Goal: Task Accomplishment & Management: Complete application form

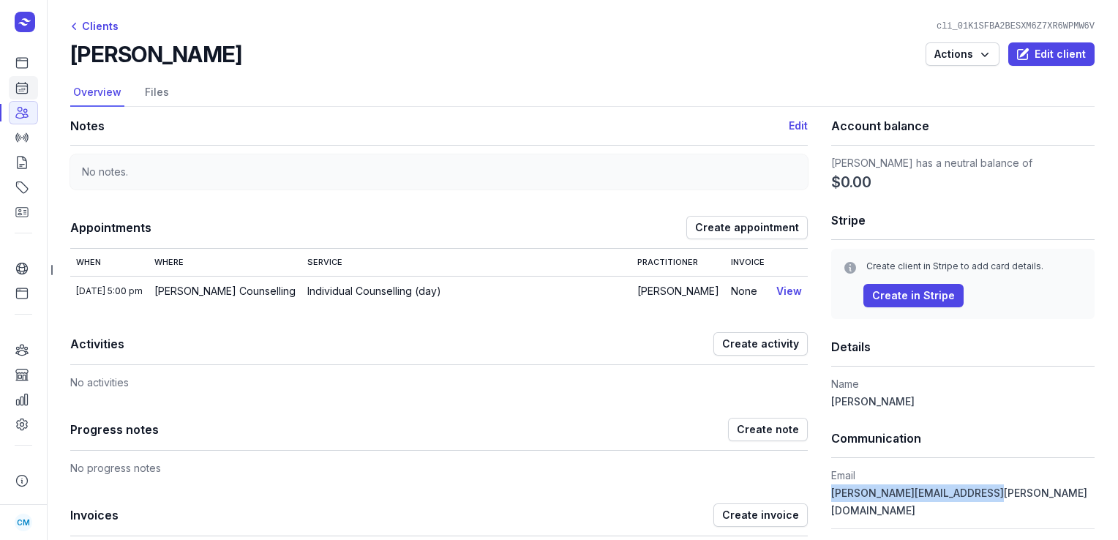
scroll to position [142, 0]
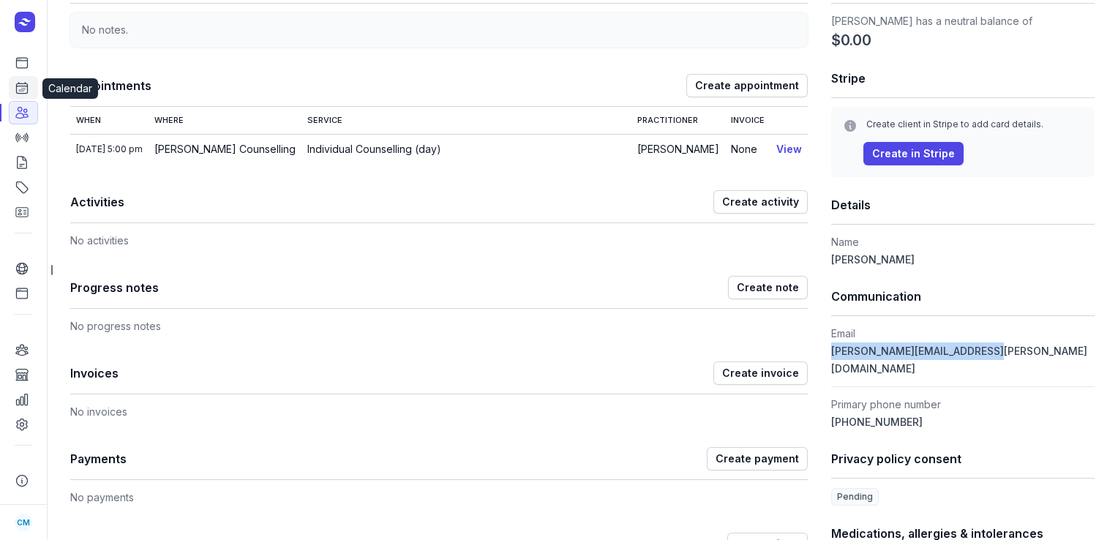
click at [33, 86] on link "Calendar" at bounding box center [23, 87] width 29 height 23
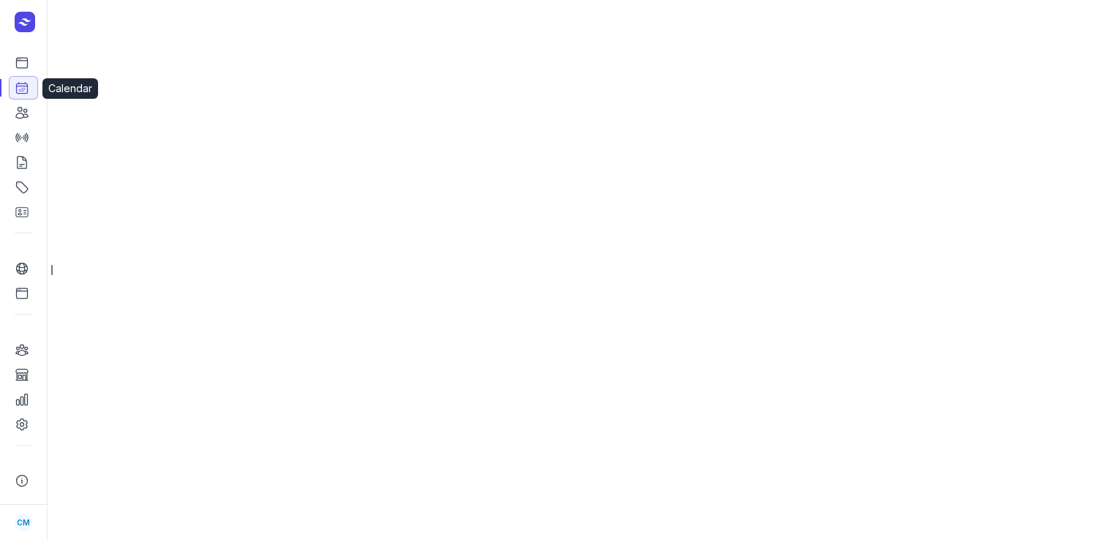
select select "week"
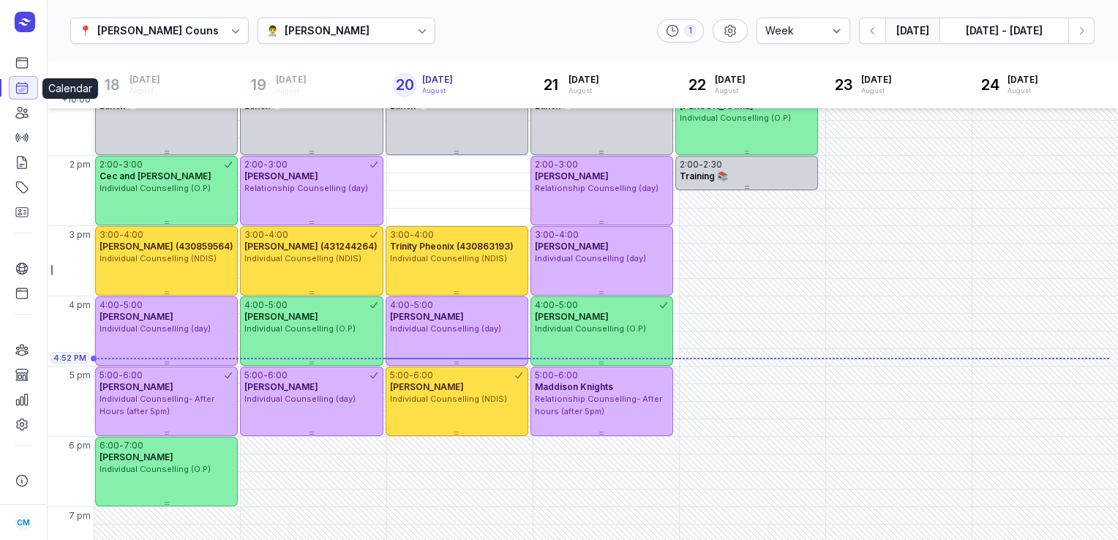
scroll to position [411, 0]
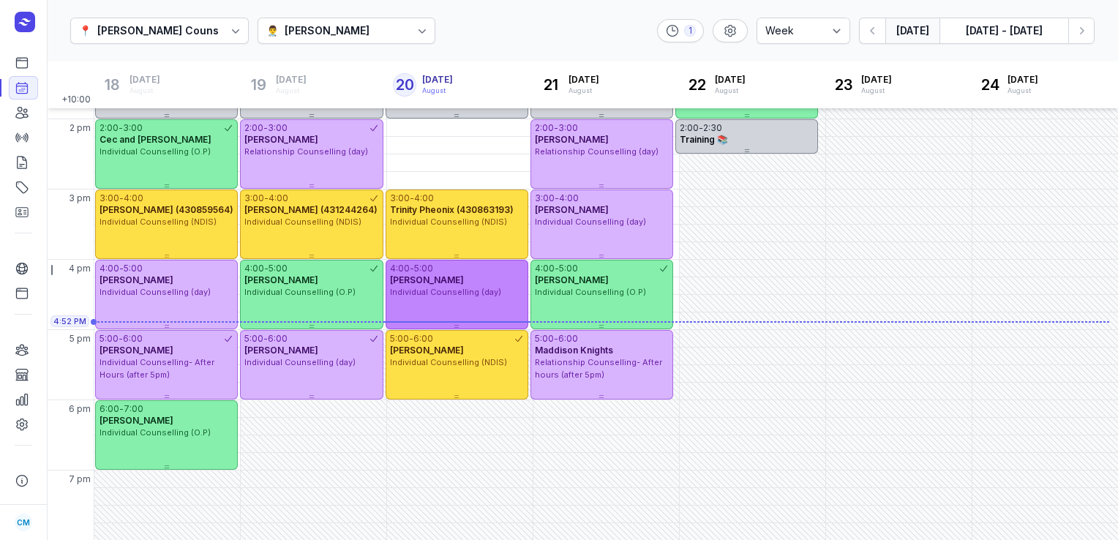
click at [446, 299] on div "4:00 - 5:00 [PERSON_NAME] Individual Counselling (day)" at bounding box center [457, 295] width 143 height 70
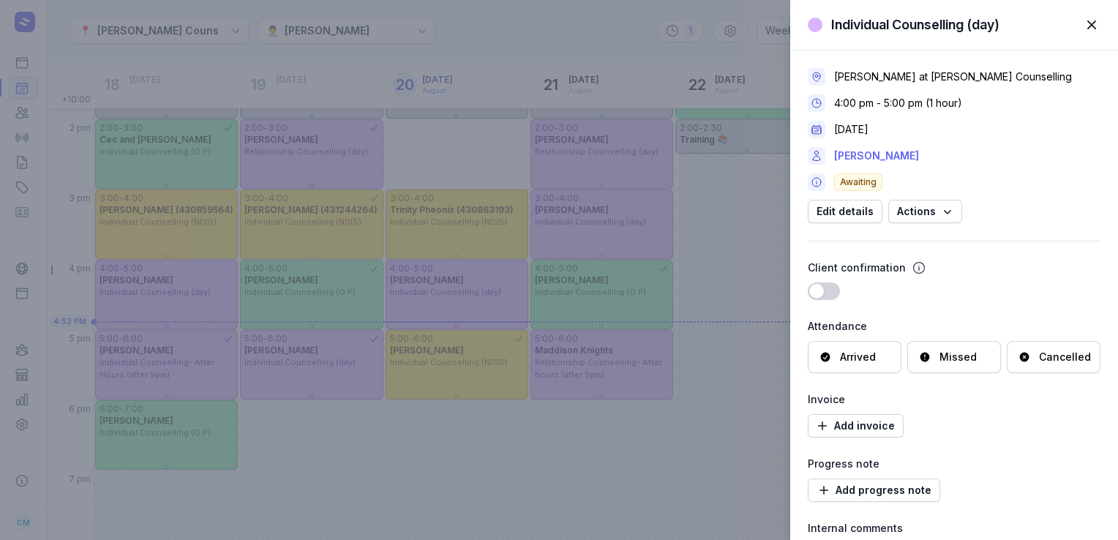
click at [881, 156] on link "[PERSON_NAME]" at bounding box center [876, 156] width 85 height 18
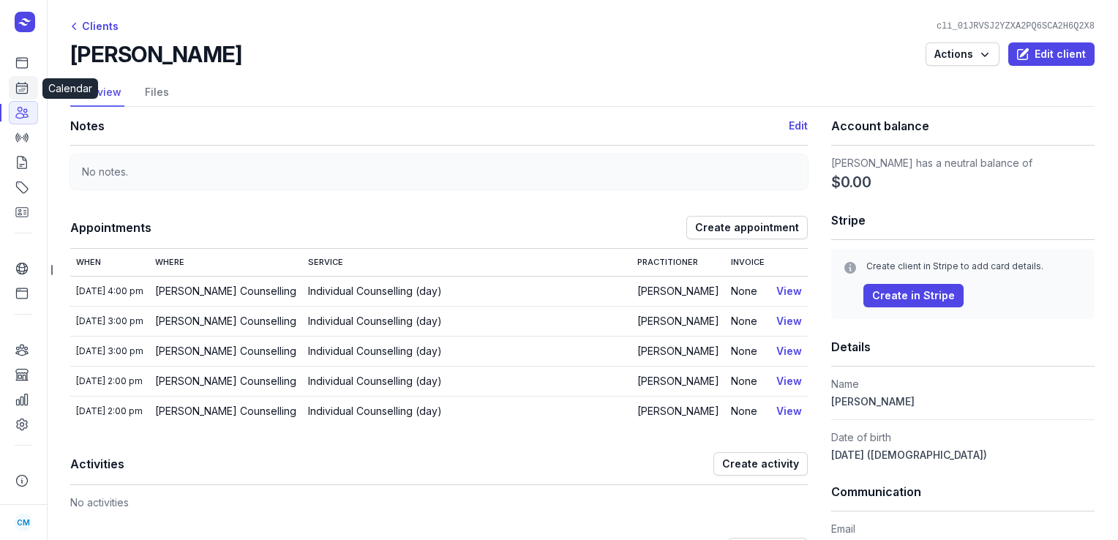
click at [22, 88] on icon at bounding box center [22, 88] width 15 height 15
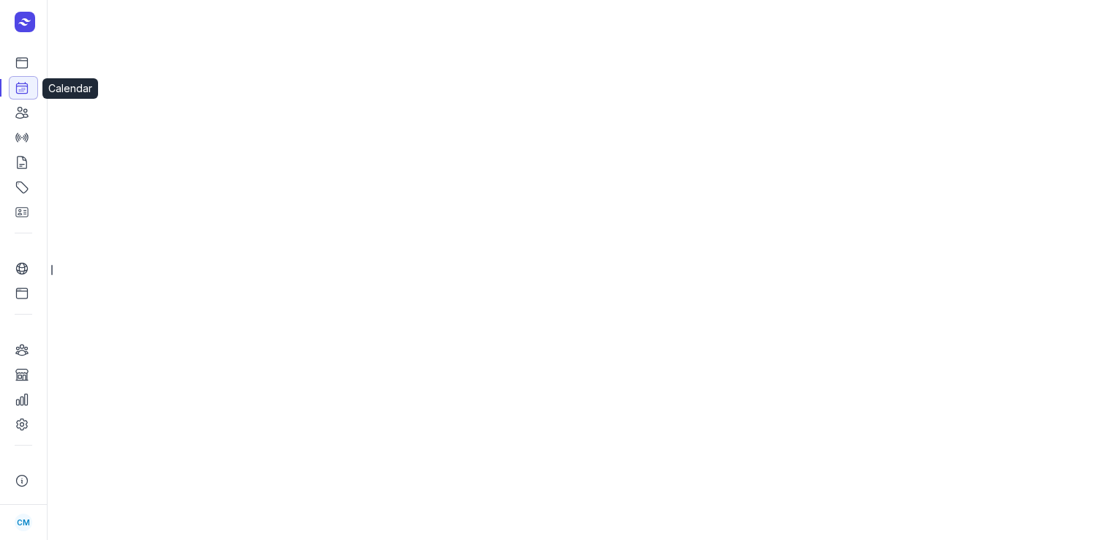
select select "week"
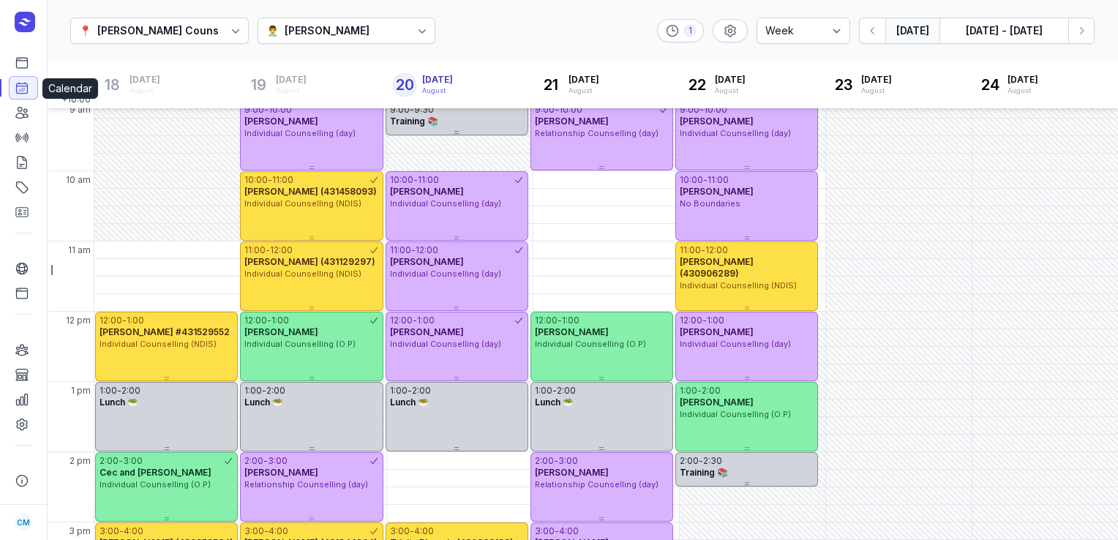
scroll to position [411, 0]
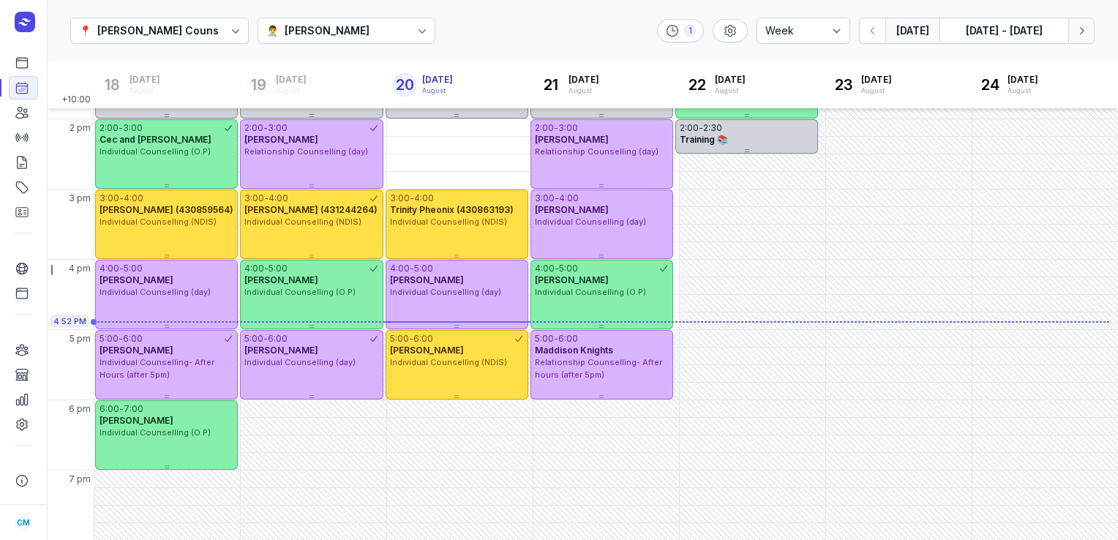
click at [1085, 35] on icon "button" at bounding box center [1081, 30] width 15 height 15
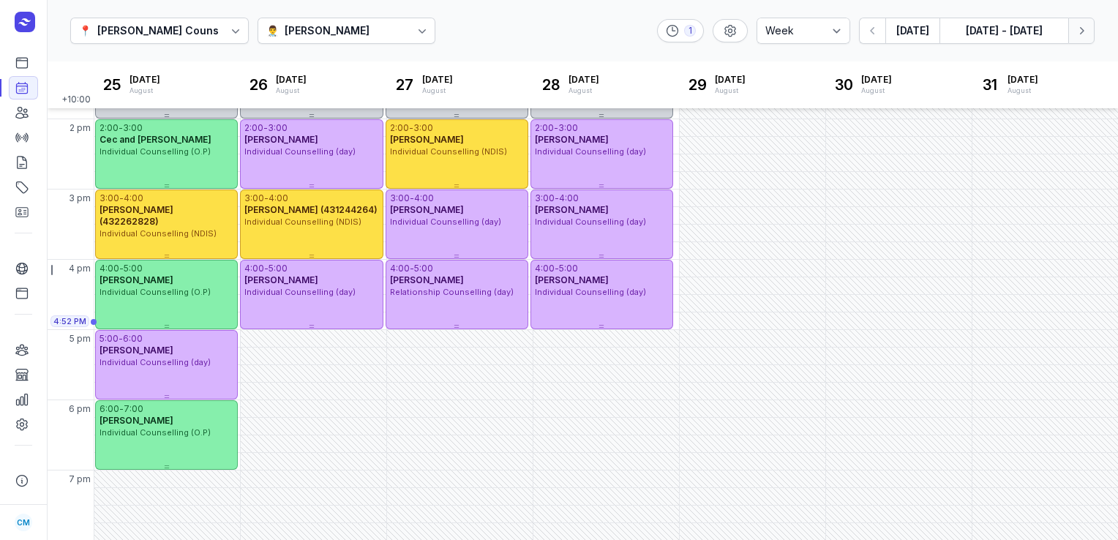
click at [1085, 35] on icon "button" at bounding box center [1081, 30] width 15 height 15
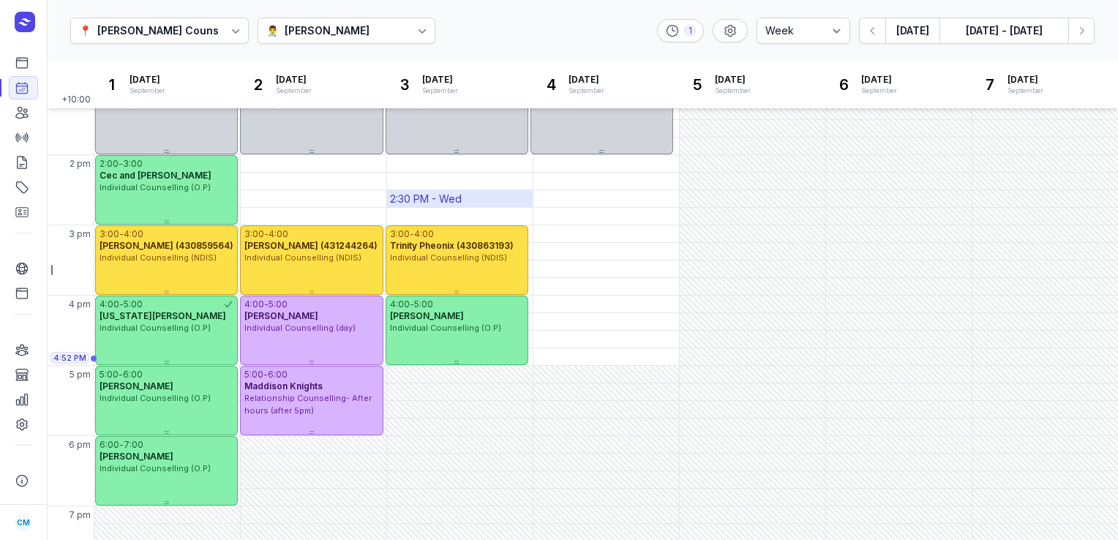
scroll to position [375, 0]
click at [599, 234] on div "3:00 PM - Thu" at bounding box center [570, 234] width 69 height 15
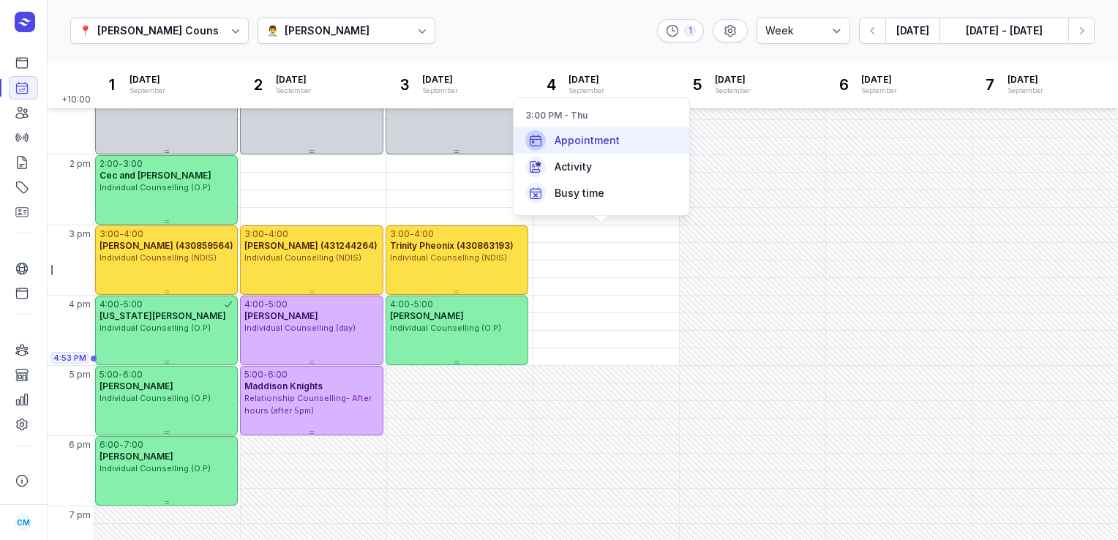
click at [590, 138] on span "Appointment" at bounding box center [587, 140] width 65 height 15
select select
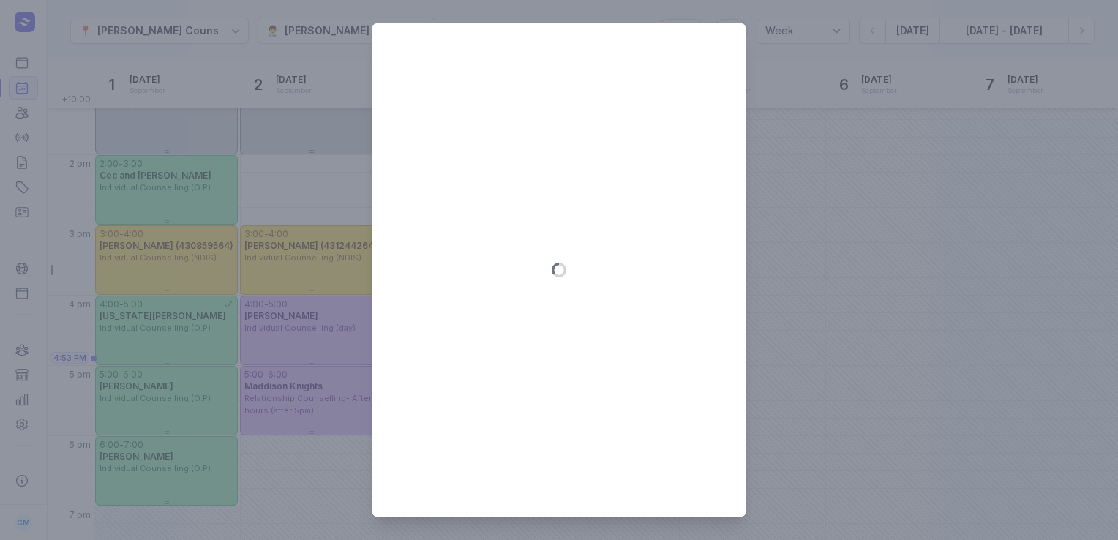
type input "[DATE]"
select select "15:00"
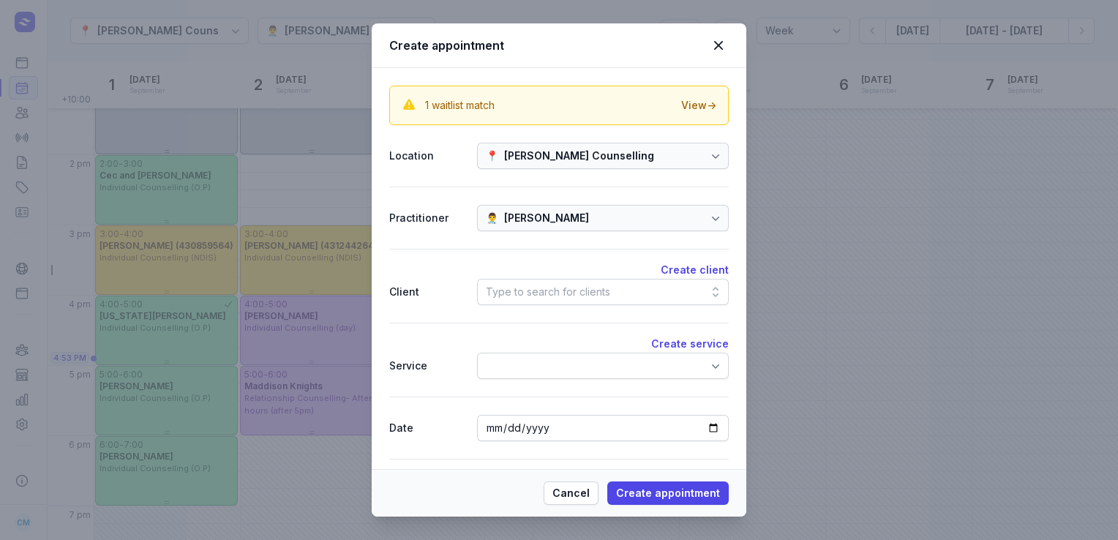
click at [544, 285] on div "Type to search for clients" at bounding box center [548, 292] width 124 height 18
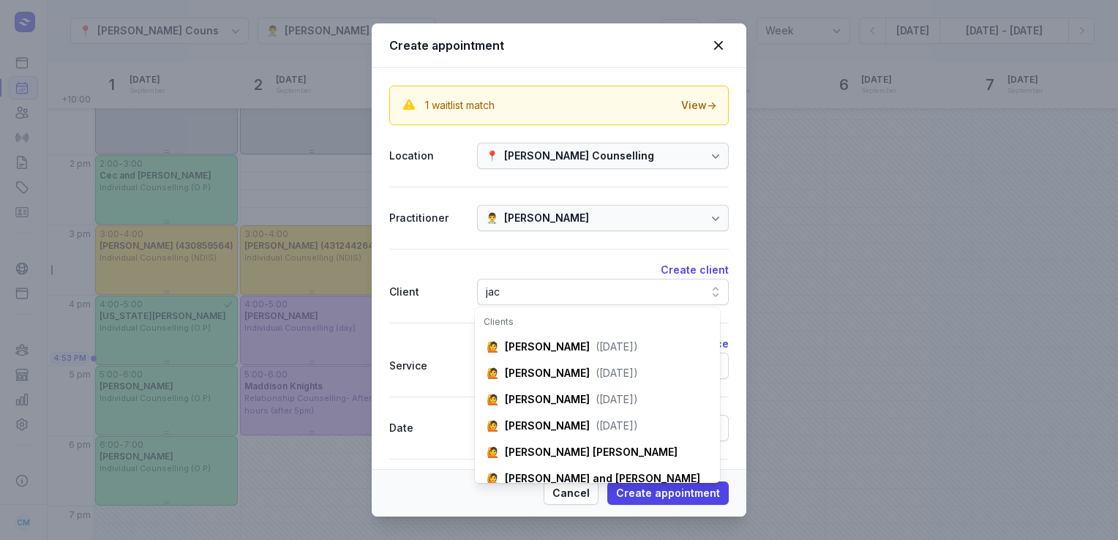
type input "jac"
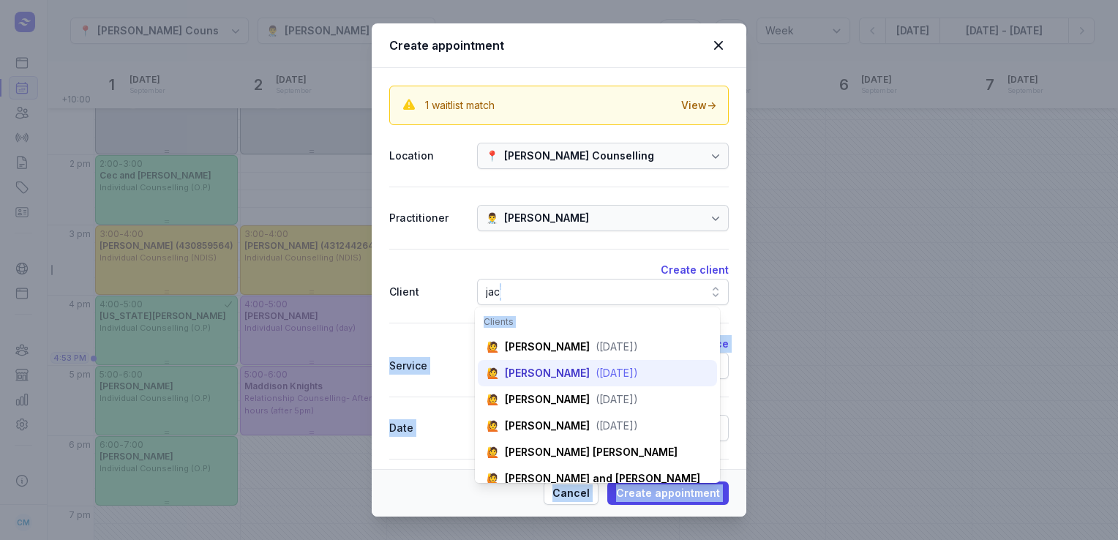
drag, startPoint x: 544, startPoint y: 285, endPoint x: 542, endPoint y: 370, distance: 84.9
click at [542, 370] on body "Dashboard Calendar Clients Sessions Billing Catalogue Contacts Online profile O…" at bounding box center [559, 270] width 1118 height 540
click at [542, 370] on div "[PERSON_NAME]" at bounding box center [547, 373] width 85 height 15
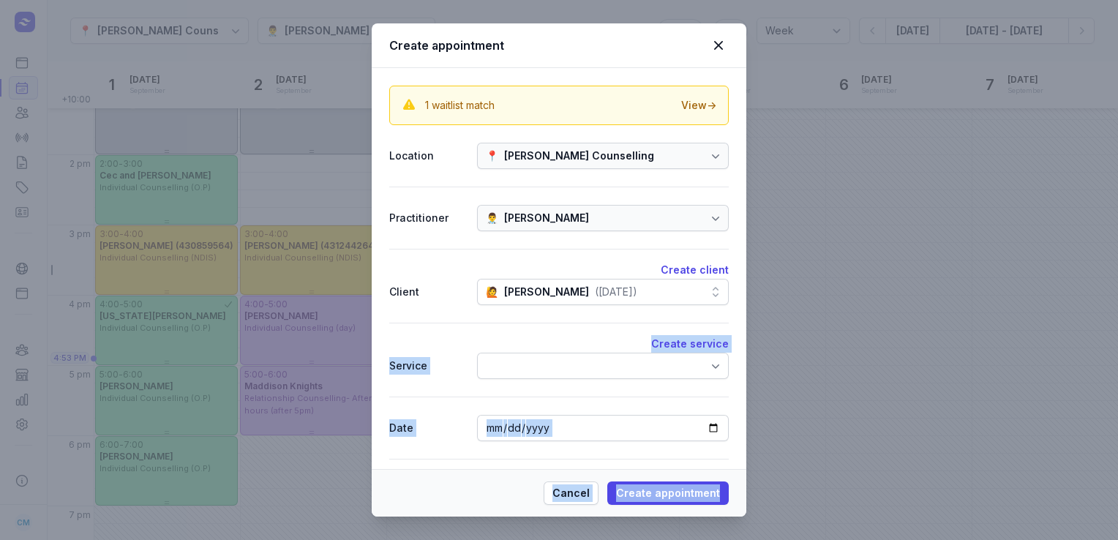
click at [539, 374] on div at bounding box center [603, 366] width 252 height 26
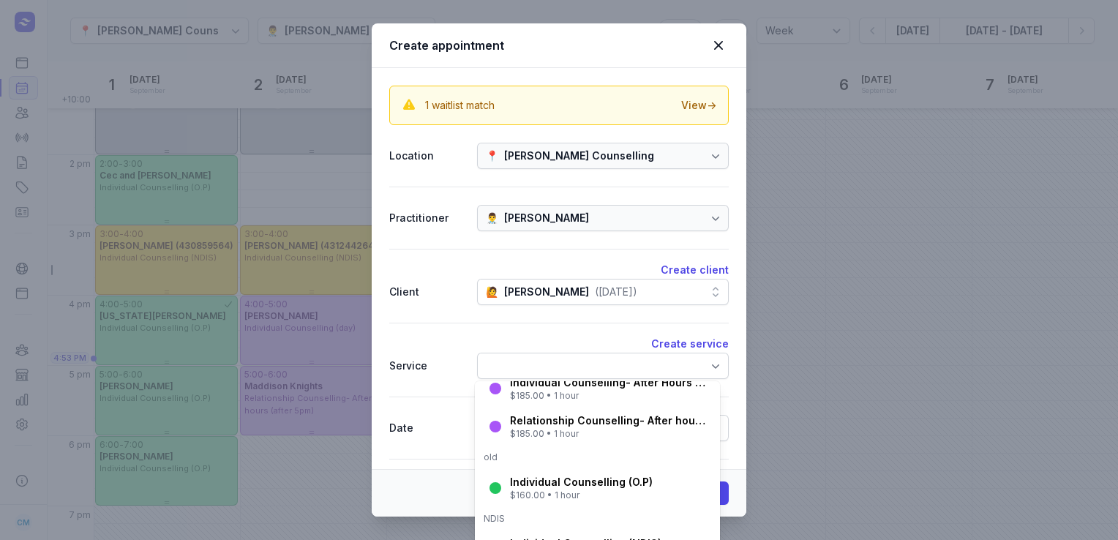
scroll to position [154, 0]
click at [539, 477] on div "Individual Counselling (O.P)" at bounding box center [581, 481] width 143 height 15
select select "16:00"
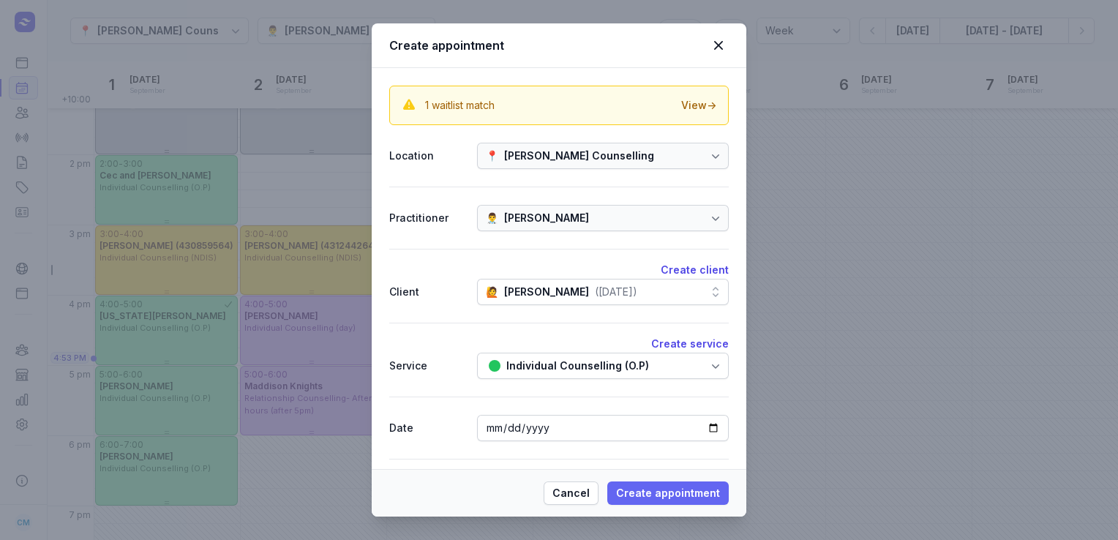
click at [643, 499] on span "Create appointment" at bounding box center [668, 494] width 104 height 18
select select
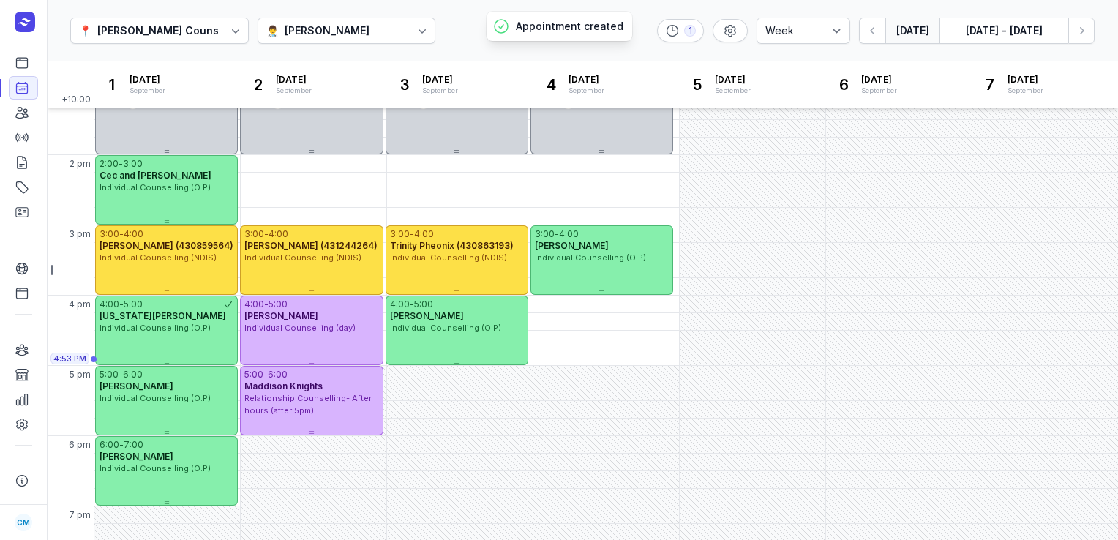
click at [894, 28] on button "[DATE]" at bounding box center [913, 31] width 54 height 26
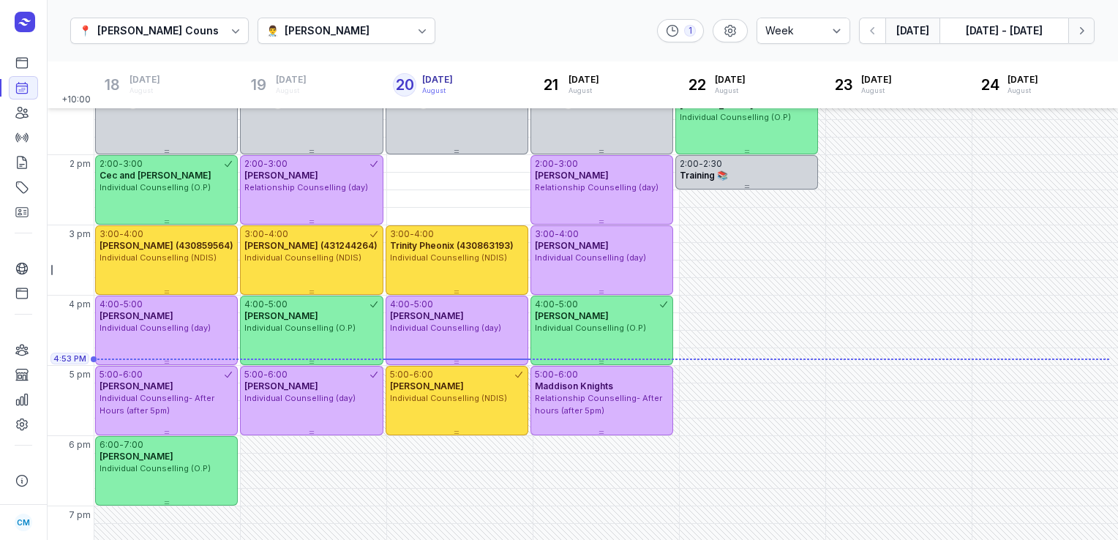
click at [1082, 29] on icon "button" at bounding box center [1082, 30] width 4 height 7
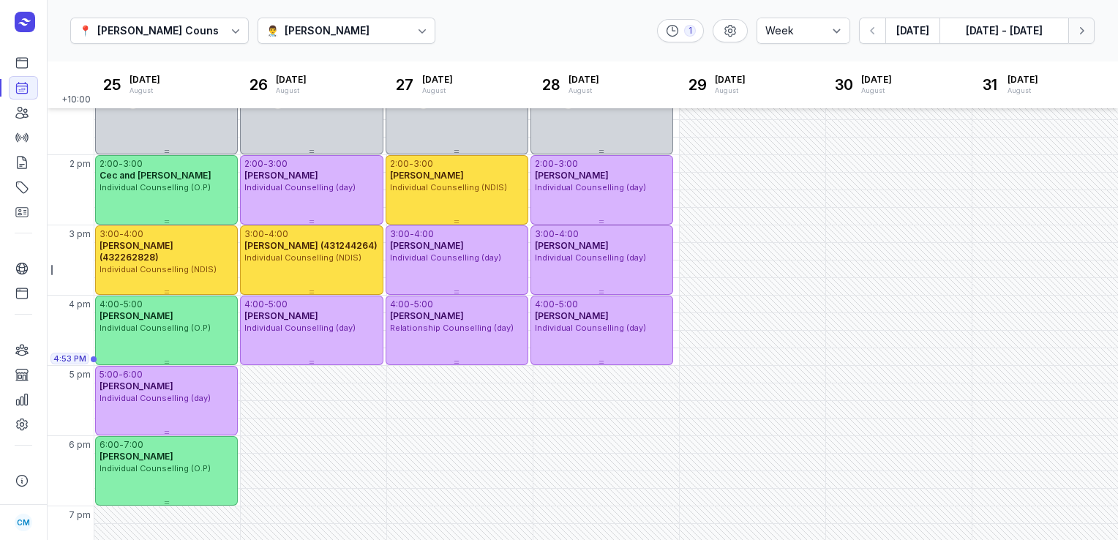
click at [1082, 29] on icon "button" at bounding box center [1082, 30] width 4 height 7
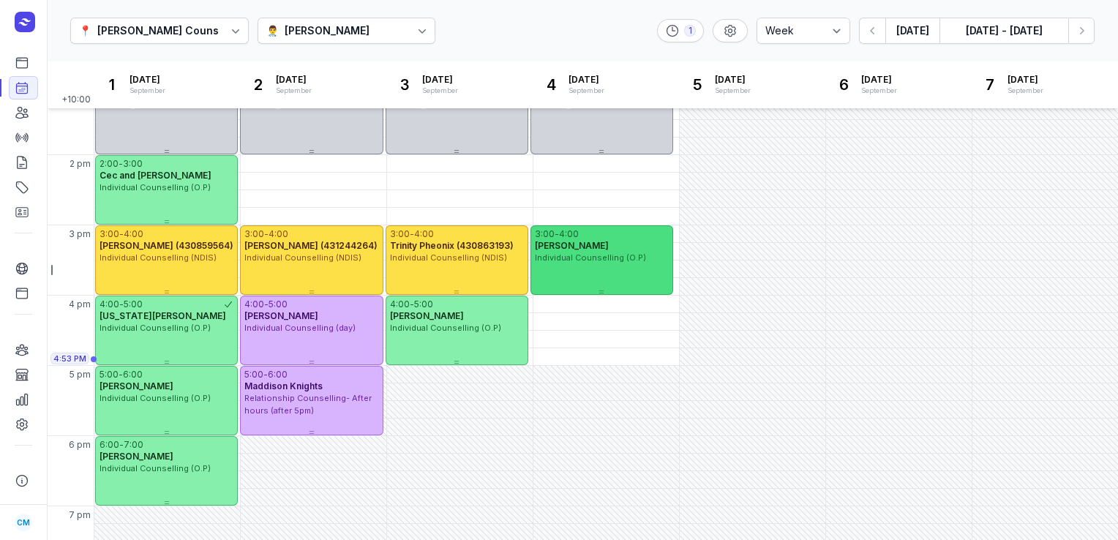
click at [600, 269] on div "3:00 - 4:00 [PERSON_NAME] Individual Counselling (O.P)" at bounding box center [602, 260] width 143 height 70
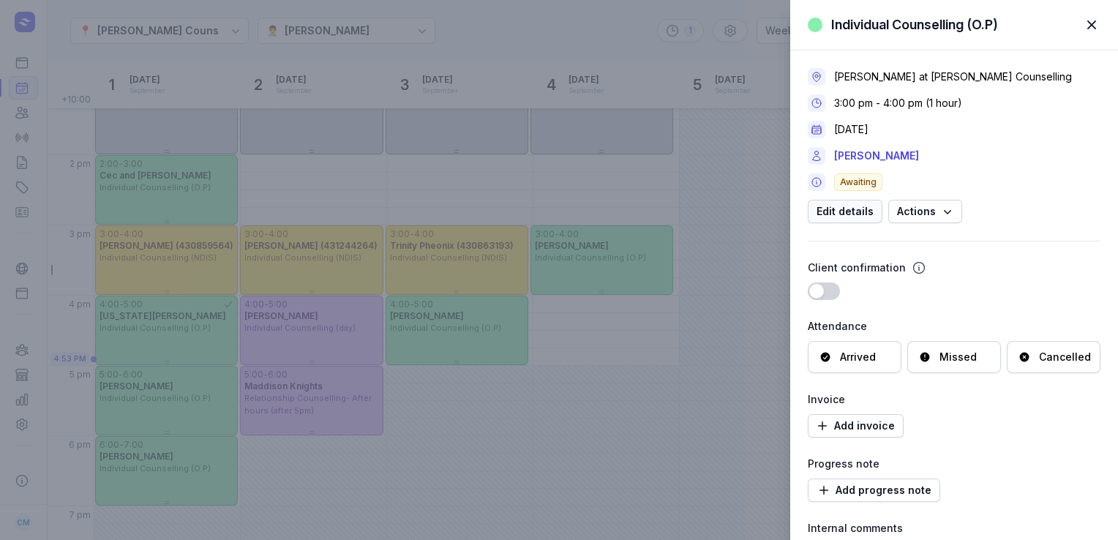
click at [837, 212] on span "Edit details" at bounding box center [845, 212] width 57 height 18
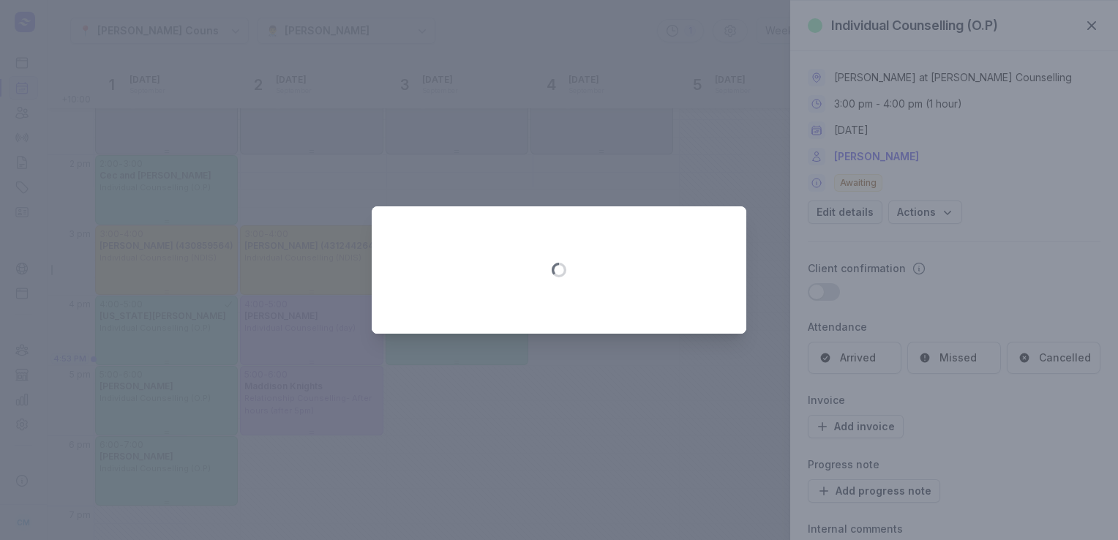
select select "15:00"
select select "16:00"
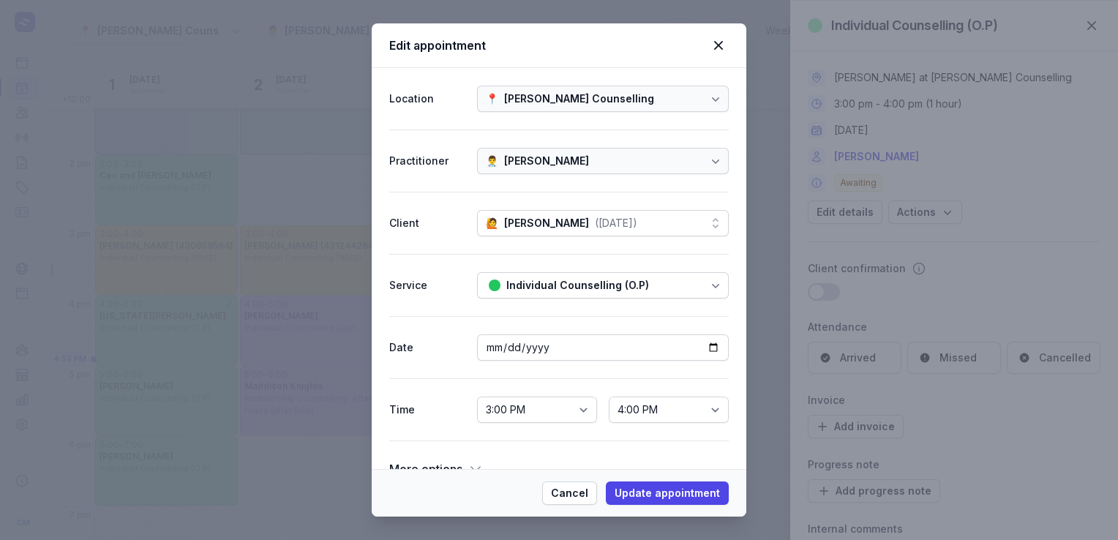
click at [632, 285] on div "Individual Counselling (O.P)" at bounding box center [577, 286] width 143 height 18
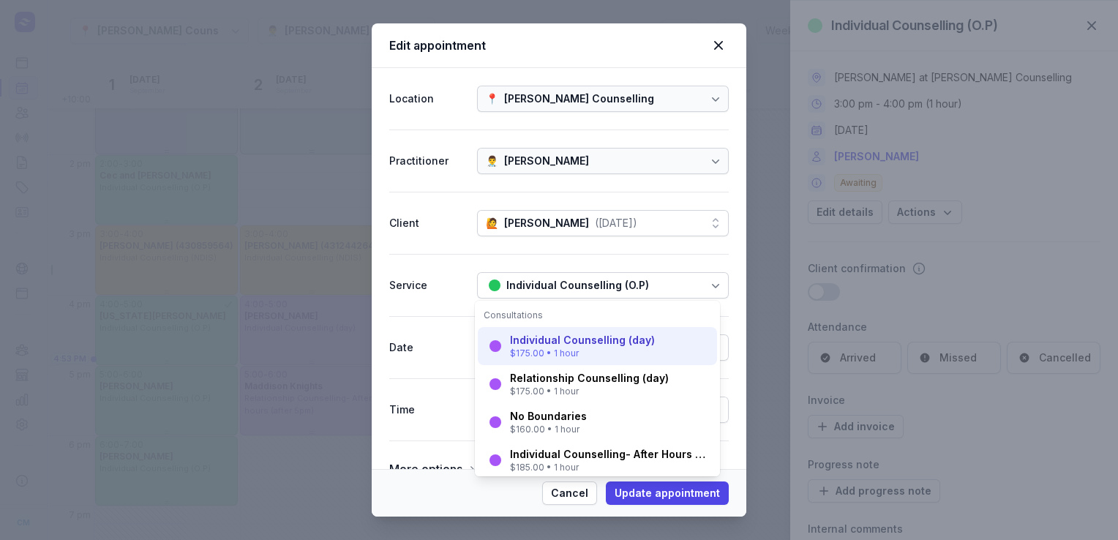
click at [535, 356] on div "$175.00 • 1 hour" at bounding box center [582, 354] width 145 height 12
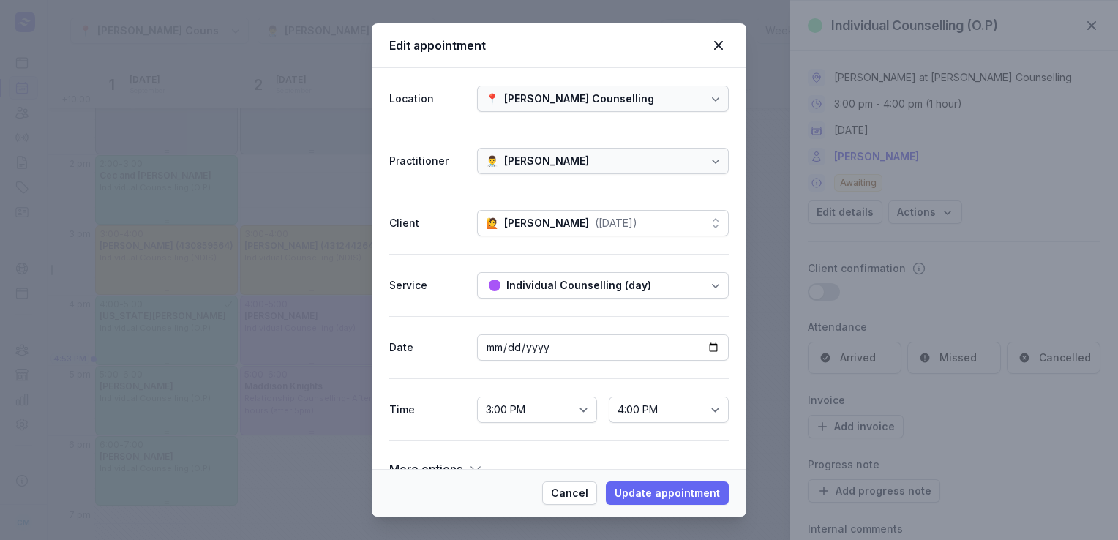
click at [720, 491] on button "Update appointment" at bounding box center [667, 493] width 123 height 23
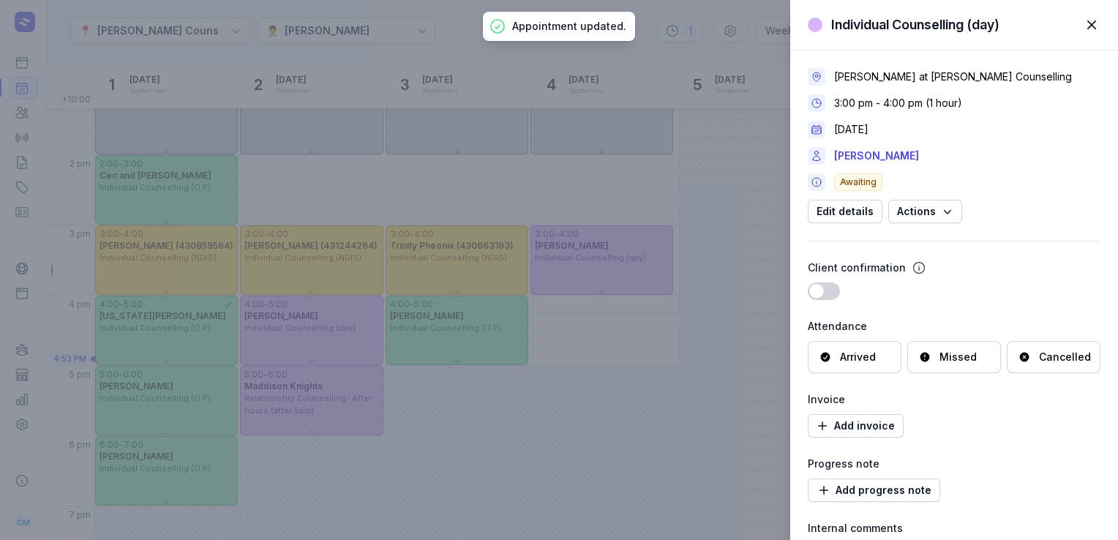
click at [1093, 26] on span "button" at bounding box center [1092, 25] width 32 height 32
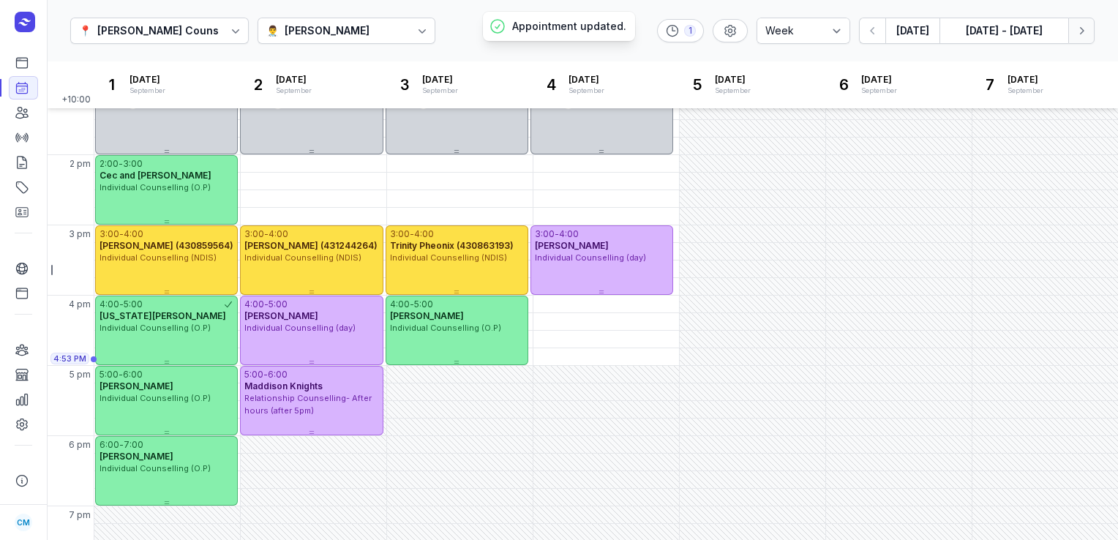
click at [1085, 31] on icon "button" at bounding box center [1081, 30] width 15 height 15
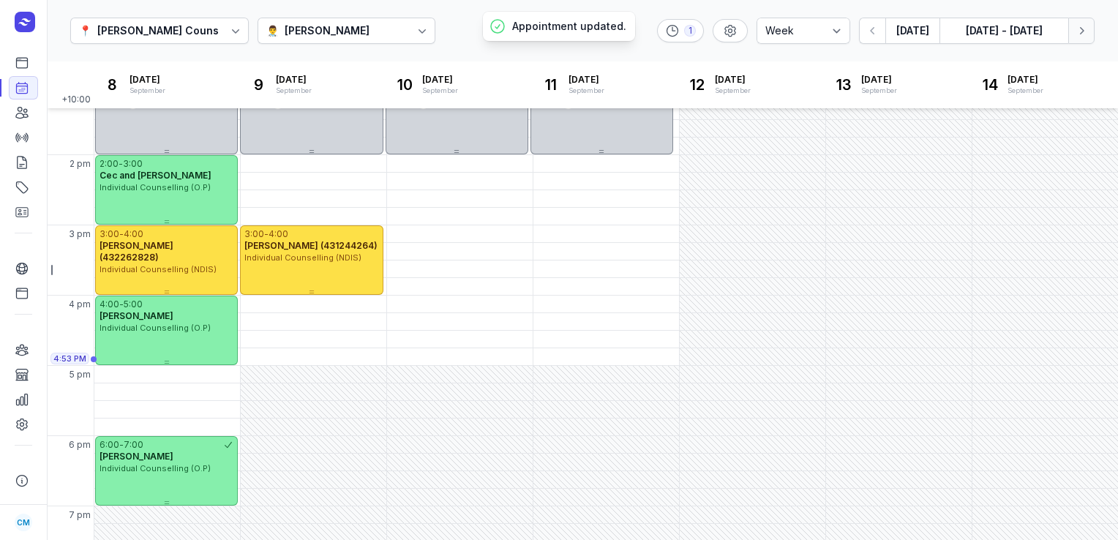
click at [1085, 31] on icon "button" at bounding box center [1081, 30] width 15 height 15
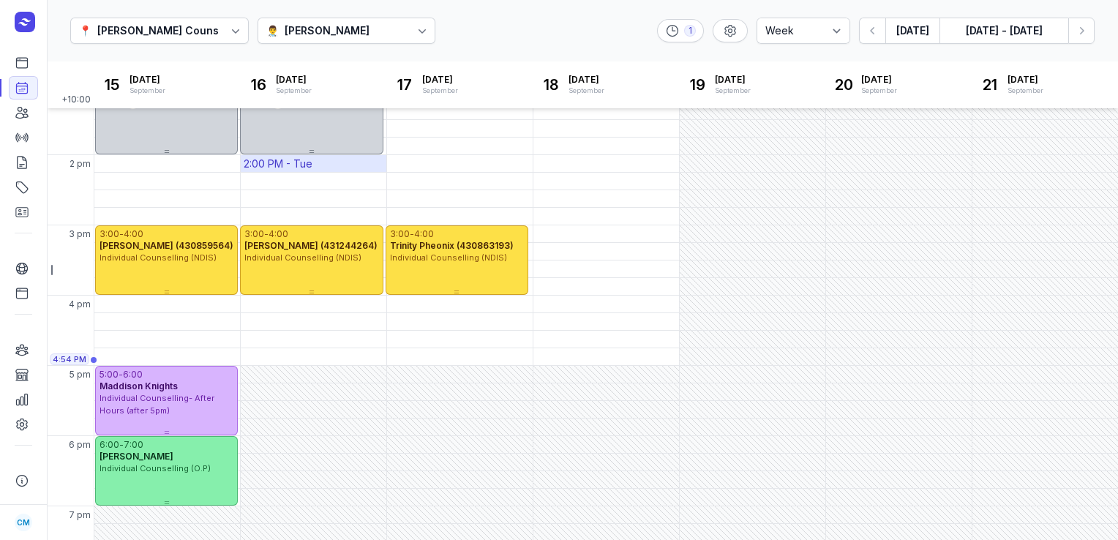
scroll to position [211, 0]
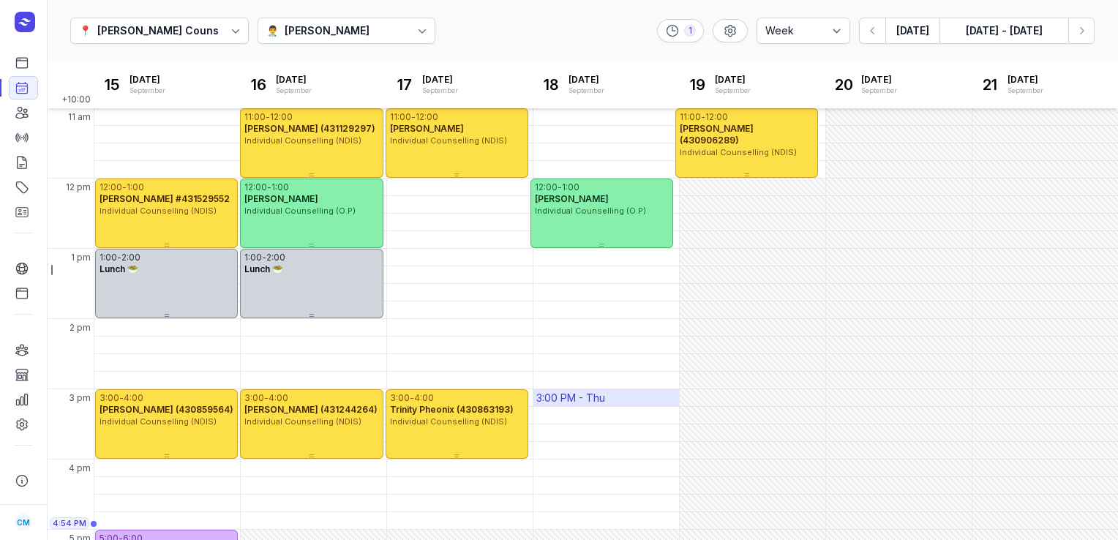
click at [629, 394] on div "3:00 PM - Thu" at bounding box center [607, 397] width 146 height 17
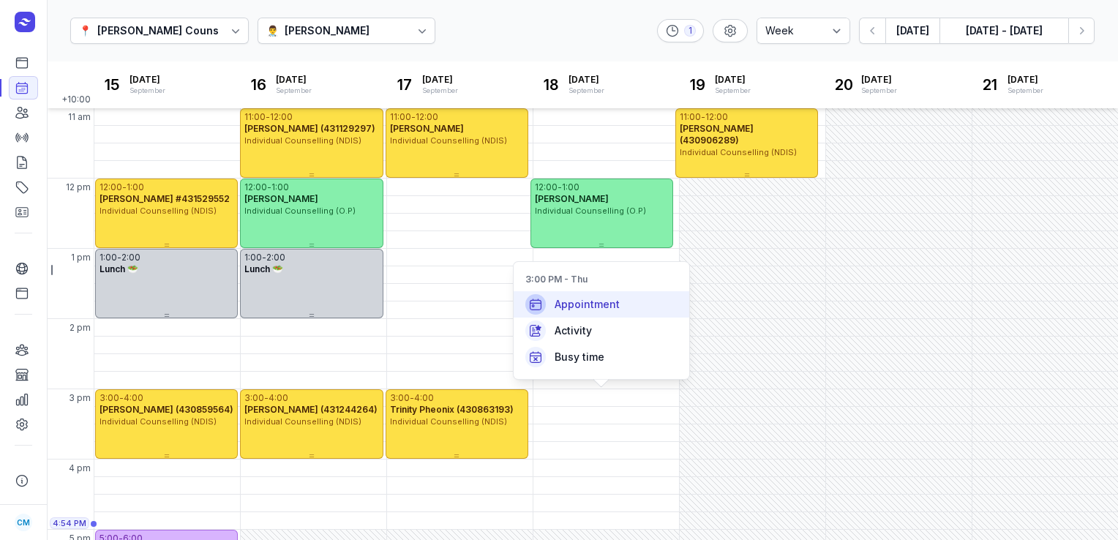
click at [627, 307] on div "Appointment" at bounding box center [602, 304] width 176 height 26
select select
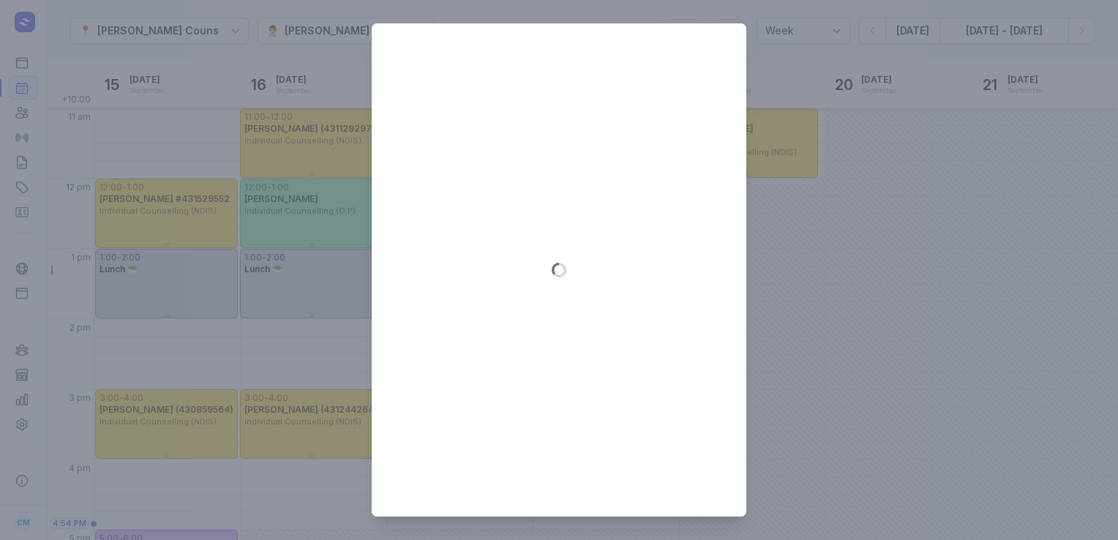
type input "[DATE]"
select select "15:00"
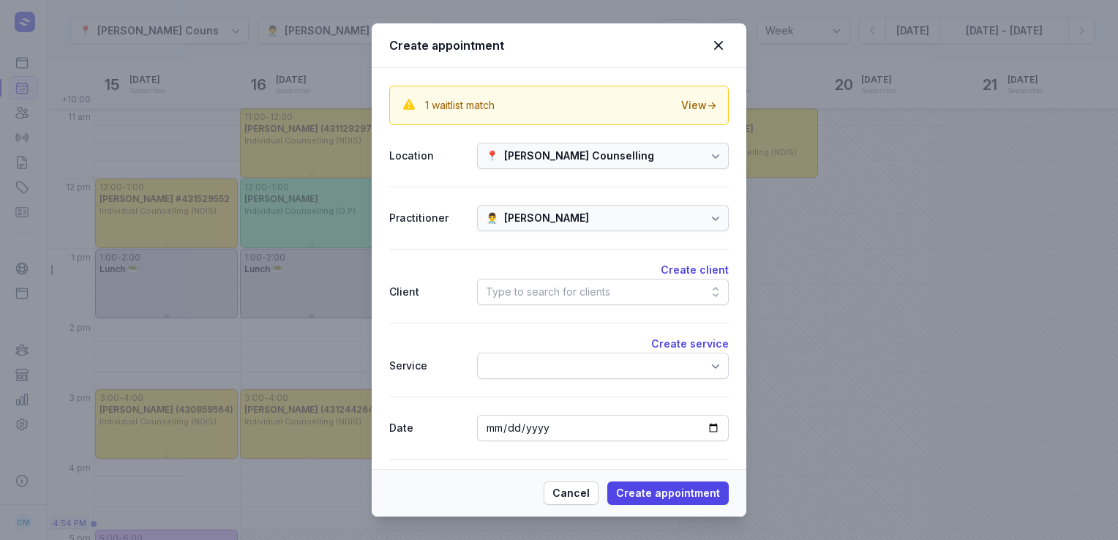
click at [610, 295] on div "Type to search for clients" at bounding box center [603, 292] width 252 height 26
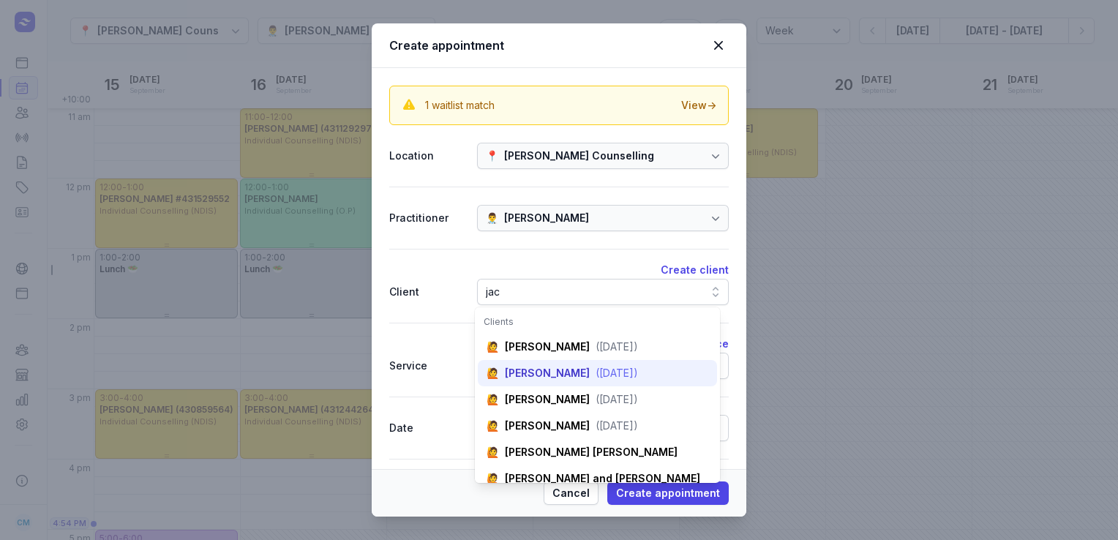
type input "jac"
click at [546, 372] on div "[PERSON_NAME]" at bounding box center [547, 373] width 85 height 15
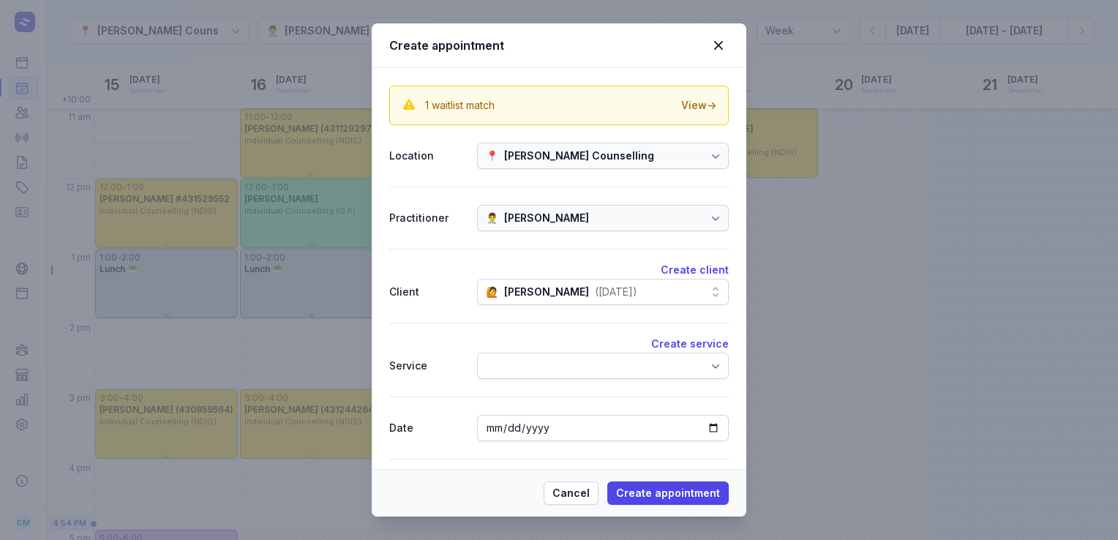
click at [547, 375] on div at bounding box center [603, 366] width 252 height 26
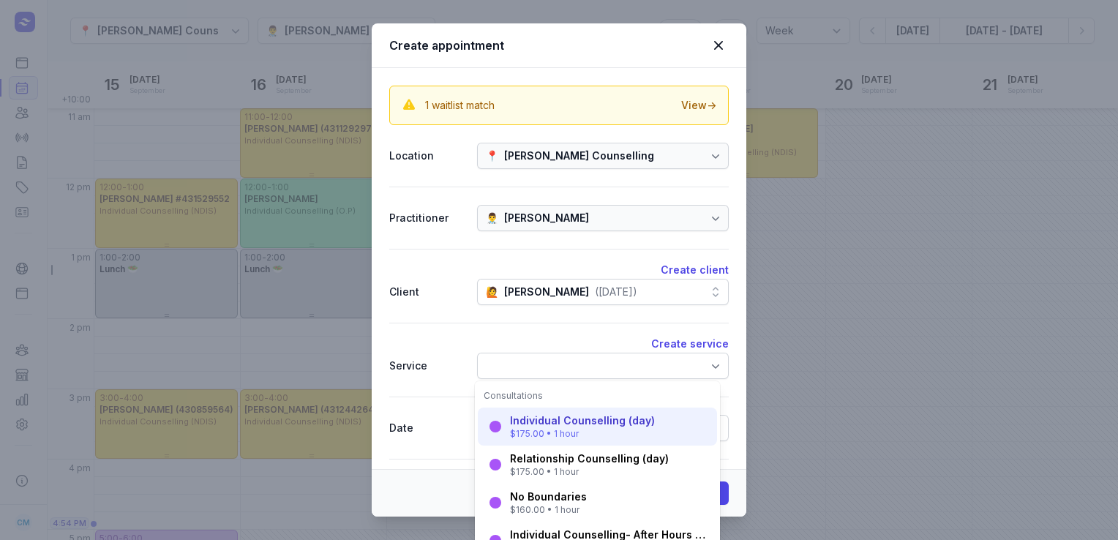
click at [536, 417] on div "Individual Counselling (day)" at bounding box center [582, 421] width 145 height 15
select select "16:00"
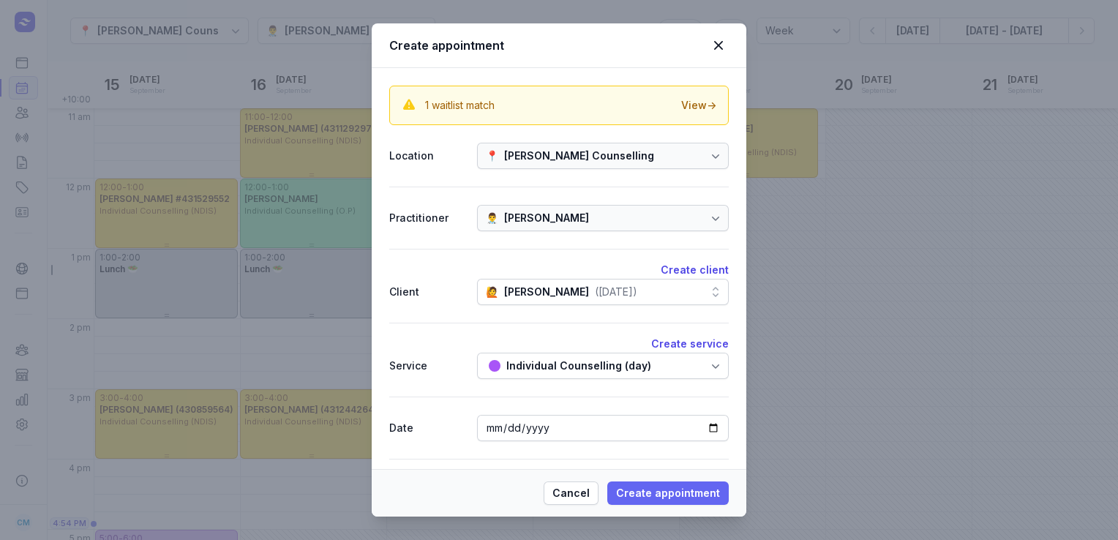
click at [646, 489] on span "Create appointment" at bounding box center [668, 494] width 104 height 18
select select
